Goal: Task Accomplishment & Management: Manage account settings

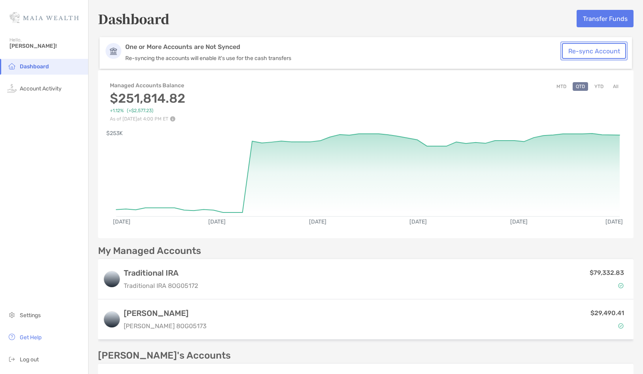
click at [603, 49] on button "Re-sync Account" at bounding box center [594, 51] width 64 height 16
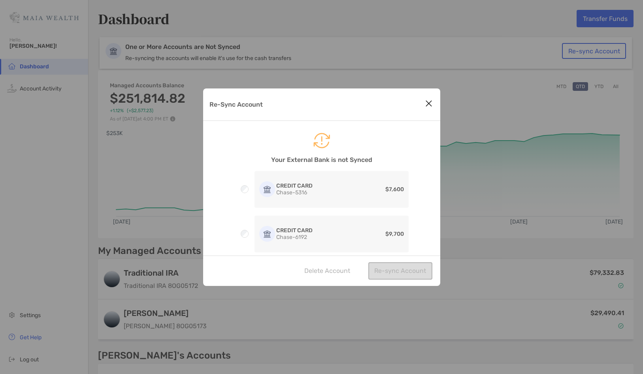
click at [333, 275] on div "Delete Account Re-sync Account" at bounding box center [321, 271] width 237 height 30
click at [333, 273] on div "Delete Account Re-sync Account" at bounding box center [321, 271] width 237 height 30
click at [310, 273] on button "Delete Account" at bounding box center [327, 270] width 58 height 17
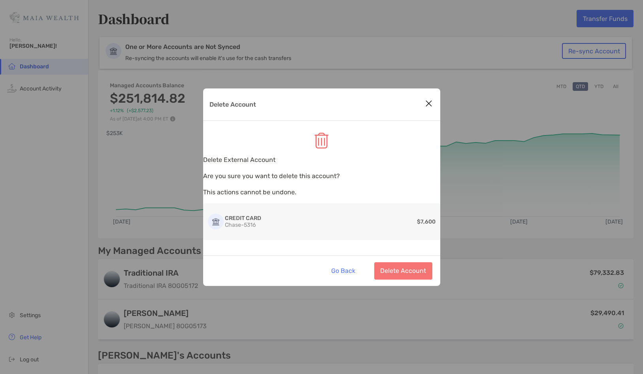
click at [432, 102] on button "Close modal" at bounding box center [429, 104] width 12 height 12
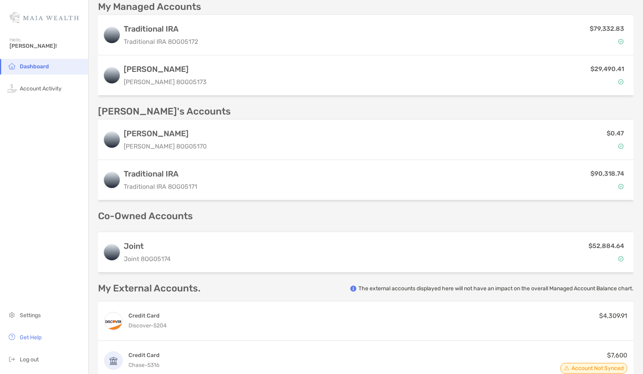
scroll to position [311, 0]
